Goal: Information Seeking & Learning: Learn about a topic

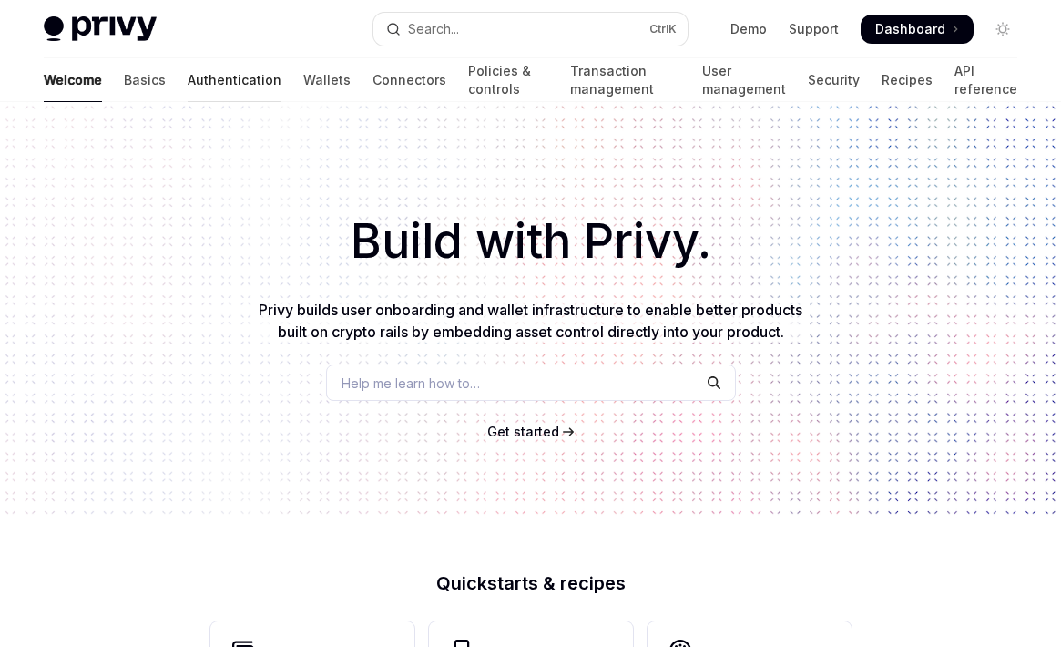
click at [188, 80] on link "Authentication" at bounding box center [235, 80] width 94 height 44
type textarea "*"
